Goal: Feedback & Contribution: Contribute content

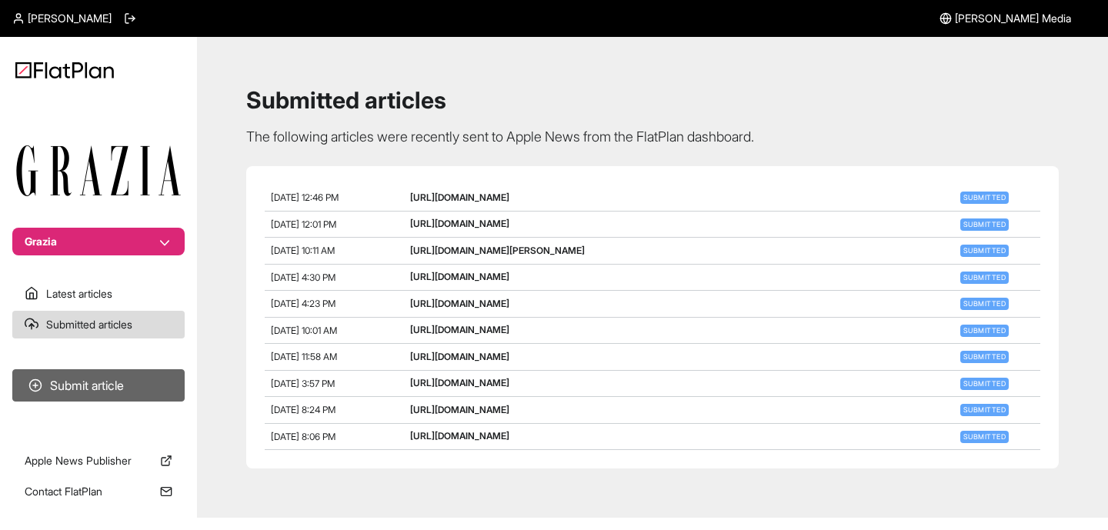
click at [119, 384] on button "Submit article" at bounding box center [98, 385] width 172 height 32
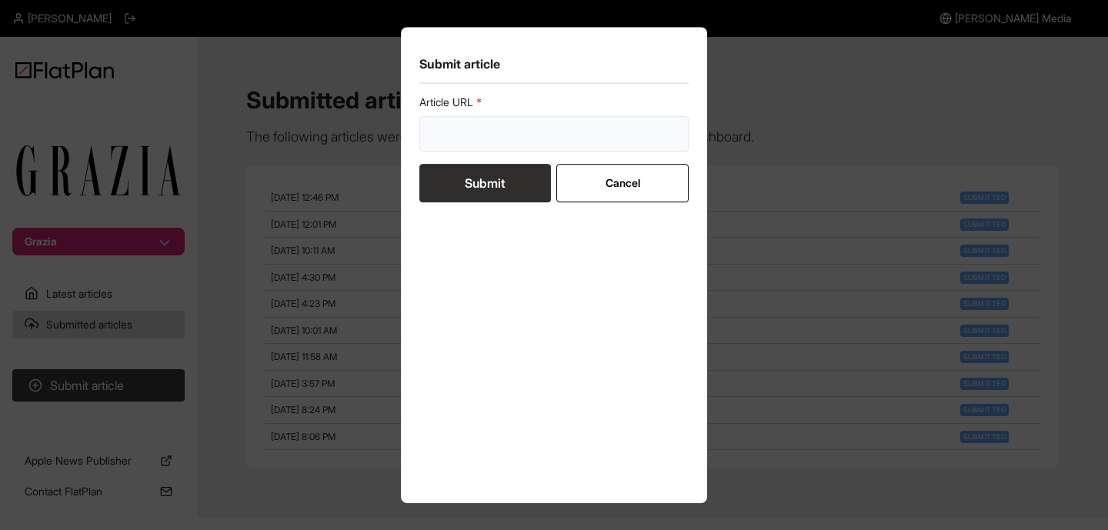
click at [577, 143] on input "url" at bounding box center [553, 133] width 269 height 35
paste input "[URL][DOMAIN_NAME]"
type input "[URL][DOMAIN_NAME]"
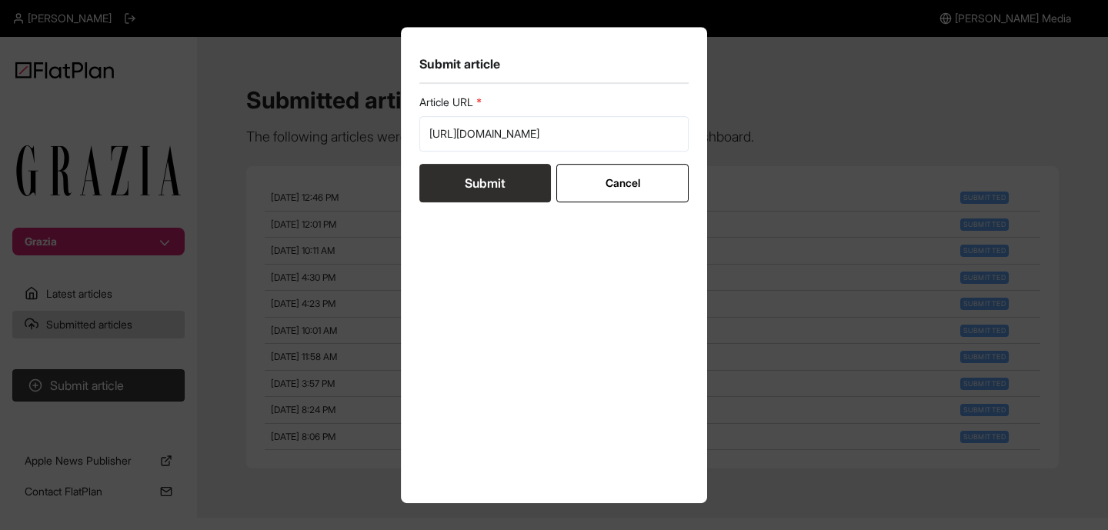
click at [482, 177] on button "Submit" at bounding box center [485, 183] width 132 height 38
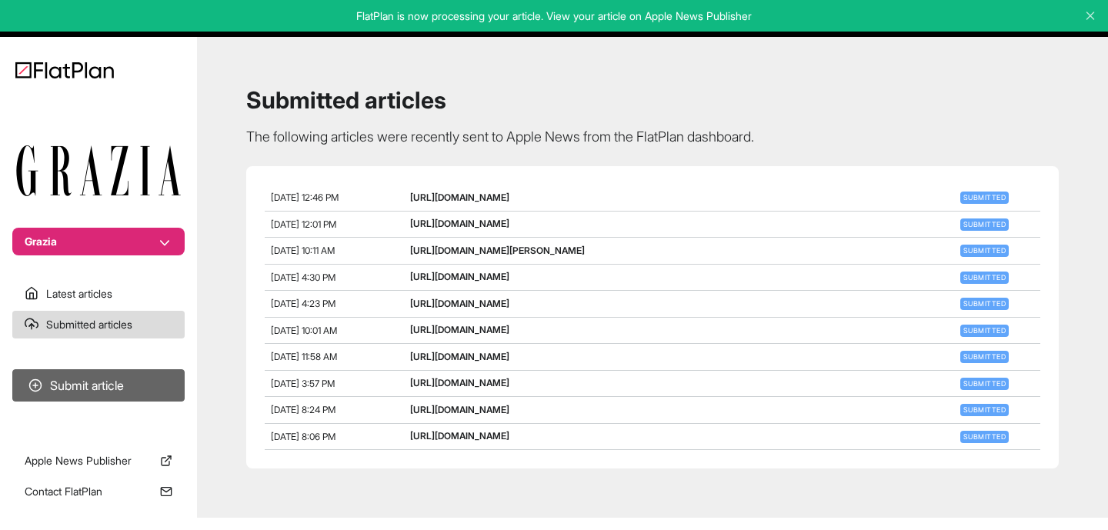
click at [109, 377] on button "Submit article" at bounding box center [98, 385] width 172 height 32
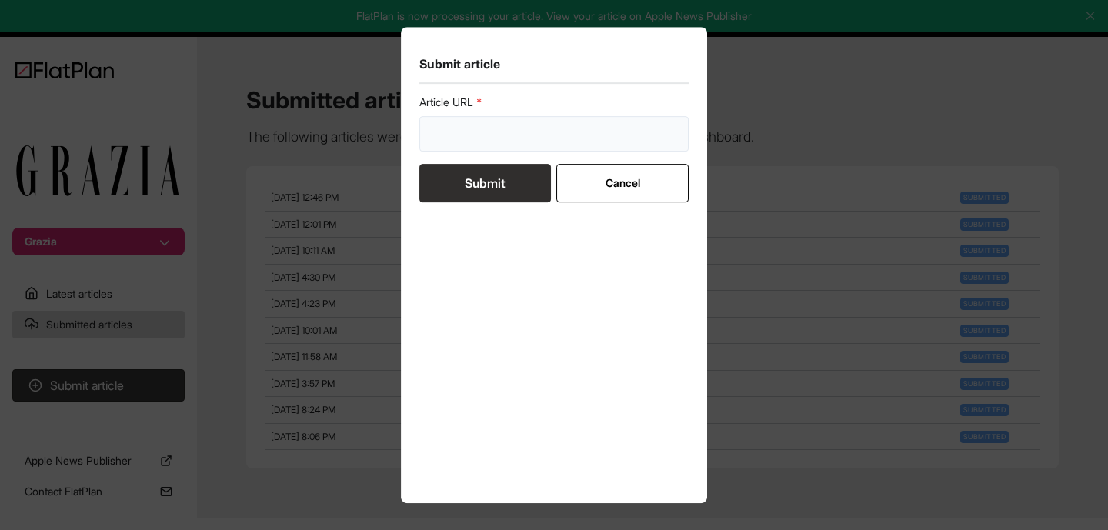
click at [482, 127] on input "url" at bounding box center [553, 133] width 269 height 35
paste input "[URL][DOMAIN_NAME]"
type input "[URL][DOMAIN_NAME]"
click at [496, 176] on button "Submit" at bounding box center [485, 183] width 132 height 38
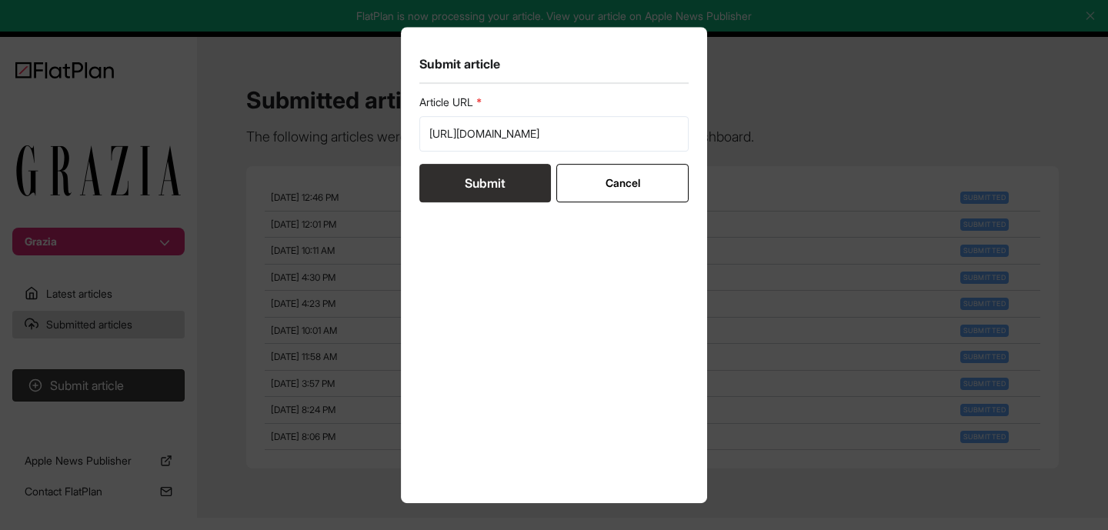
scroll to position [0, 0]
